Goal: Find specific page/section: Find specific page/section

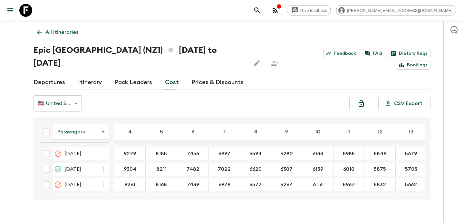
scroll to position [24, 0]
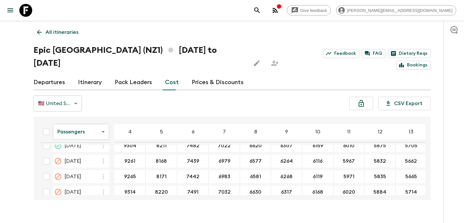
click at [279, 7] on icon "button" at bounding box center [275, 10] width 8 height 8
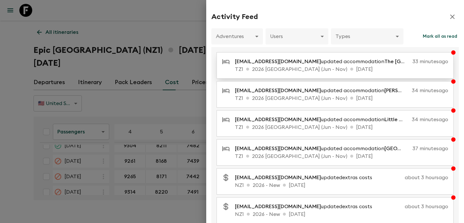
click at [337, 64] on p "[EMAIL_ADDRESS][DOMAIN_NAME] updated accommodation The [GEOGRAPHIC_DATA]" at bounding box center [322, 62] width 175 height 8
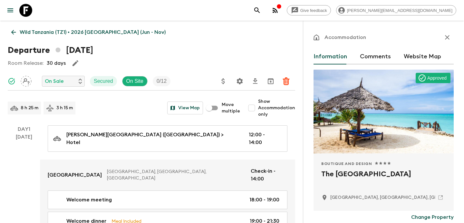
click at [445, 37] on icon "button" at bounding box center [447, 38] width 8 height 8
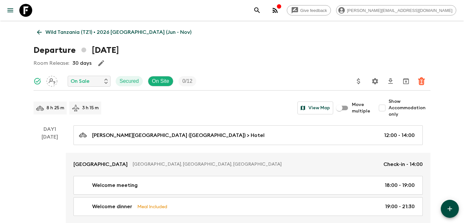
click at [94, 31] on p "Wild Tanzania (TZ1) • 2026 [GEOGRAPHIC_DATA] (Jun - Nov)" at bounding box center [118, 32] width 146 height 8
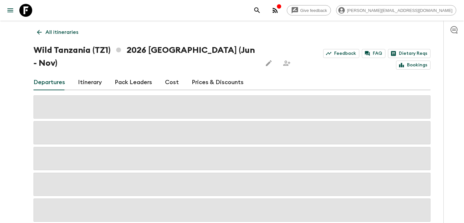
click at [282, 13] on button "button" at bounding box center [275, 10] width 13 height 13
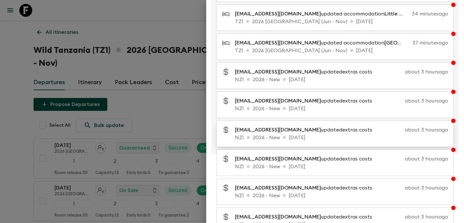
scroll to position [132, 0]
